Goal: Task Accomplishment & Management: Manage account settings

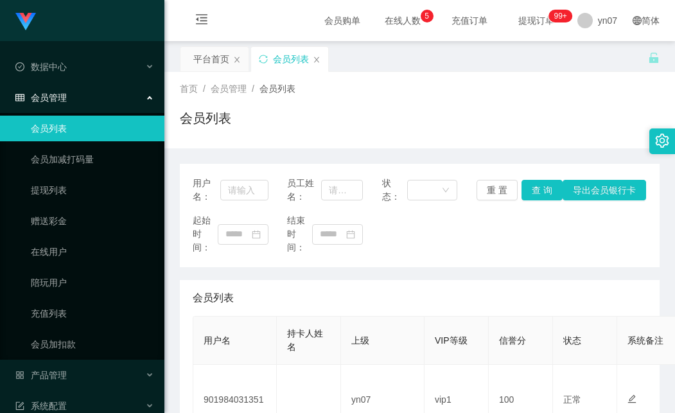
scroll to position [193, 0]
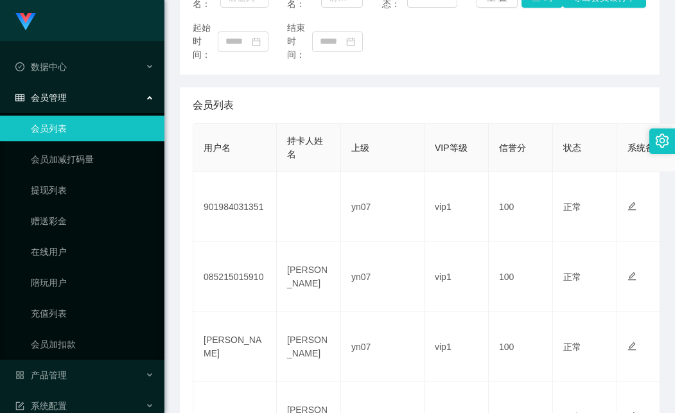
click at [176, 370] on main "关闭左侧 关闭右侧 关闭其它 刷新页面 平台首页 会员列表 首页 / 会员管理 / 会员列表 / 会员列表 用户名： 员工姓名： 状态： 重 置 查 询 导出…" at bounding box center [419, 241] width 510 height 784
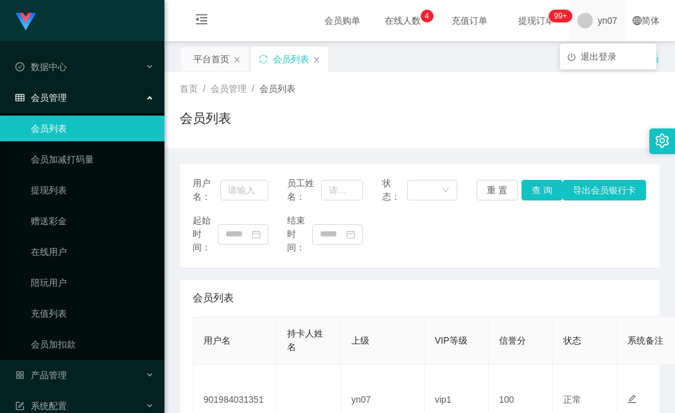
click at [600, 28] on span "yn07" at bounding box center [607, 20] width 19 height 41
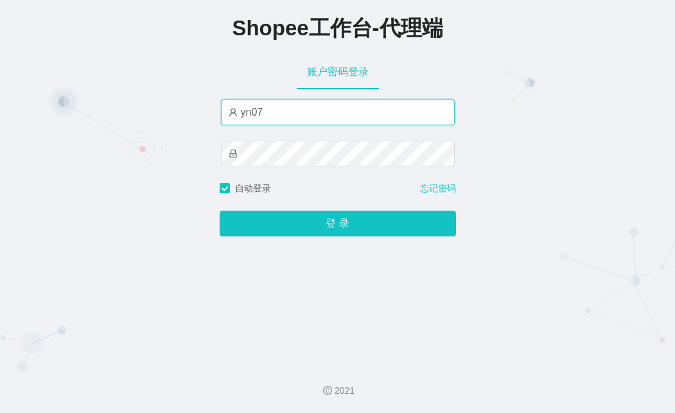
click at [272, 115] on input "yn07" at bounding box center [338, 112] width 234 height 26
paste input "xjp8"
type input "xjp807"
click at [144, 166] on div "Shopee工作台-代理端 账户密码登录 xjp807 自动登录 忘记密码 登 录" at bounding box center [337, 176] width 675 height 353
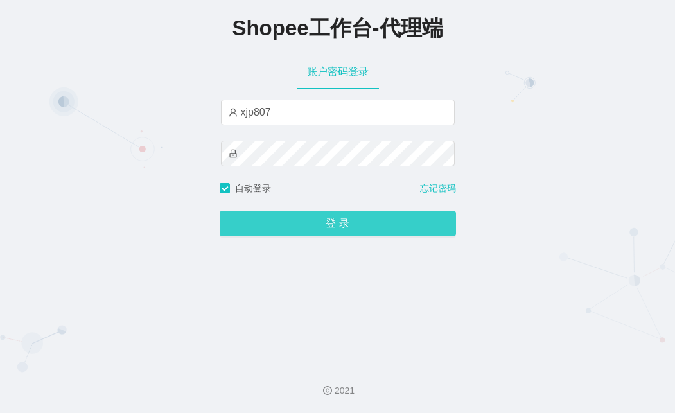
click at [293, 221] on button "登 录" at bounding box center [338, 224] width 236 height 26
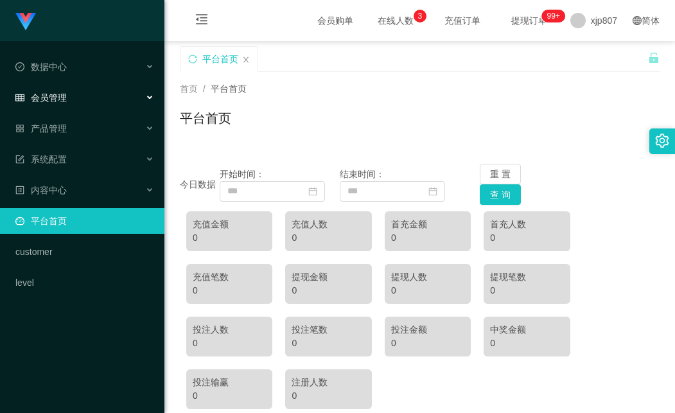
click at [60, 95] on span "会员管理" at bounding box center [40, 97] width 51 height 10
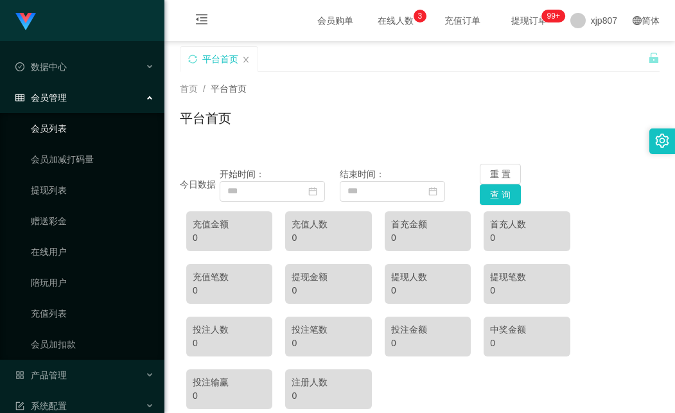
click at [74, 131] on link "会员列表" at bounding box center [92, 129] width 123 height 26
